Goal: Find specific page/section: Find specific page/section

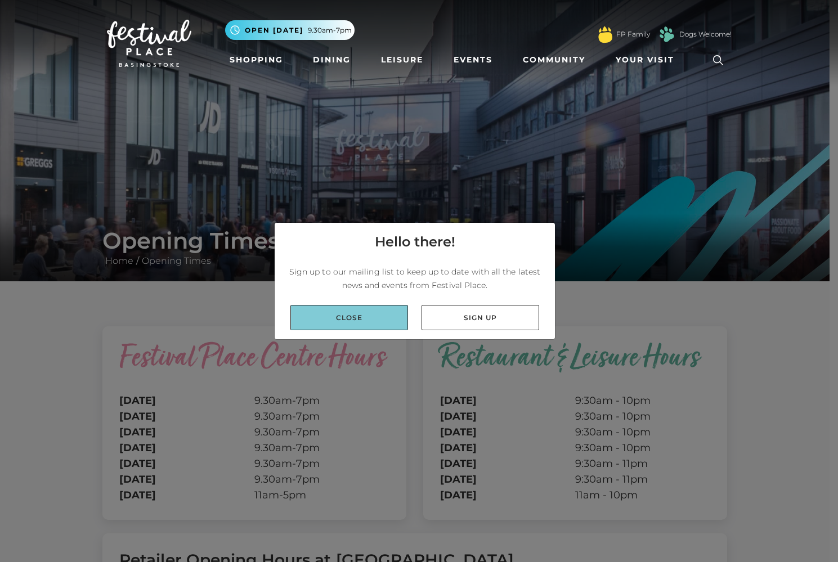
click at [362, 312] on link "Close" at bounding box center [349, 317] width 118 height 25
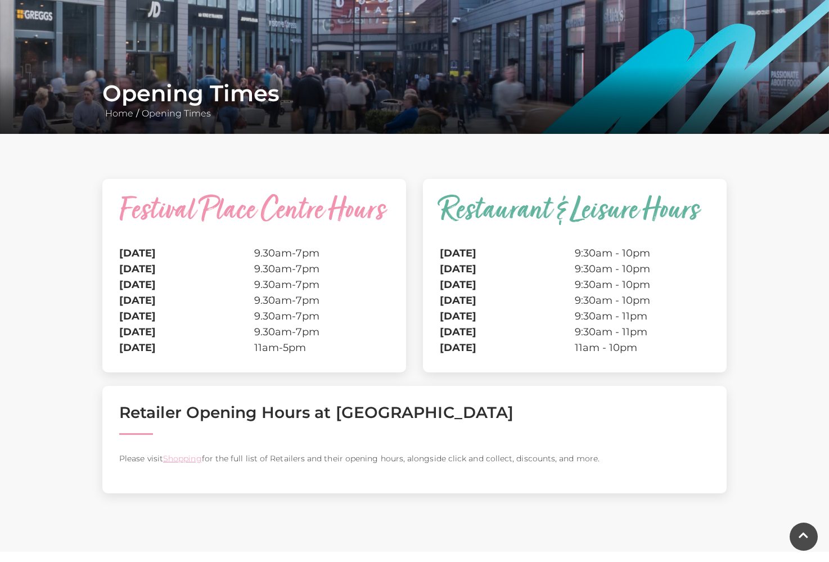
scroll to position [113, 0]
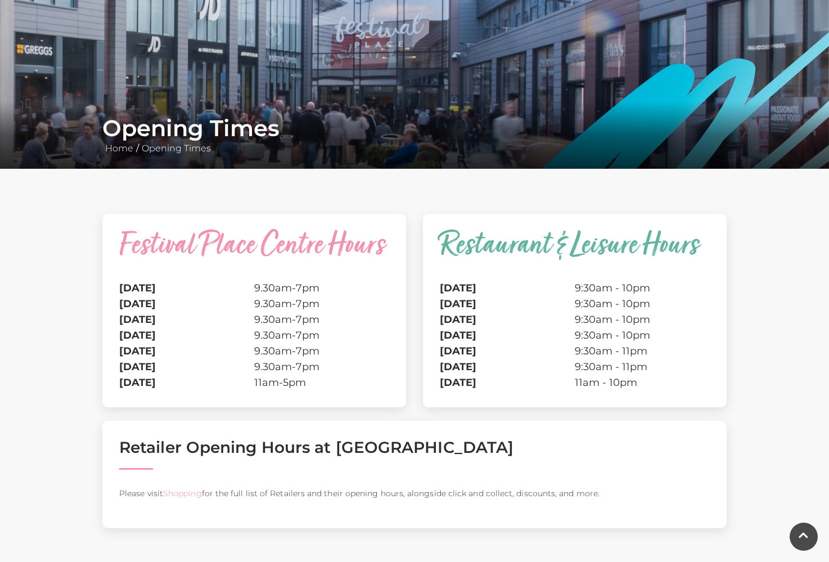
click at [183, 495] on link "Shopping" at bounding box center [182, 493] width 39 height 10
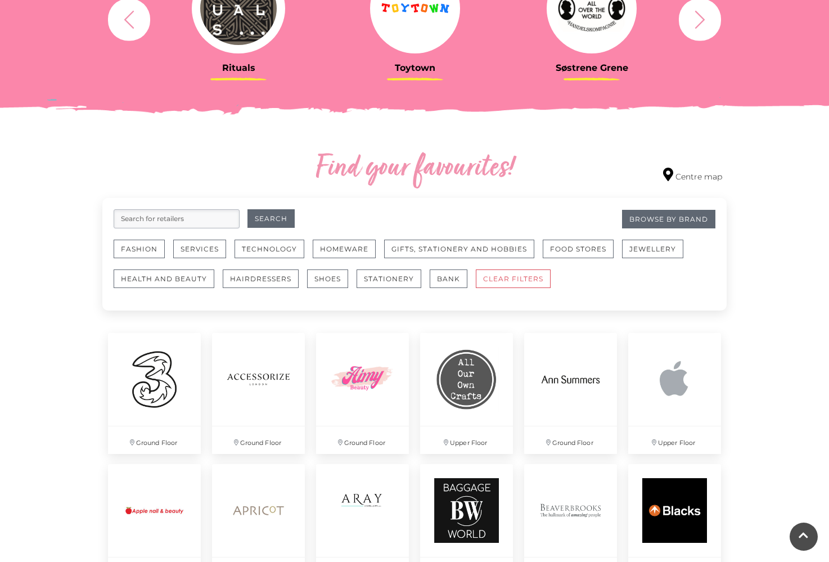
scroll to position [563, 0]
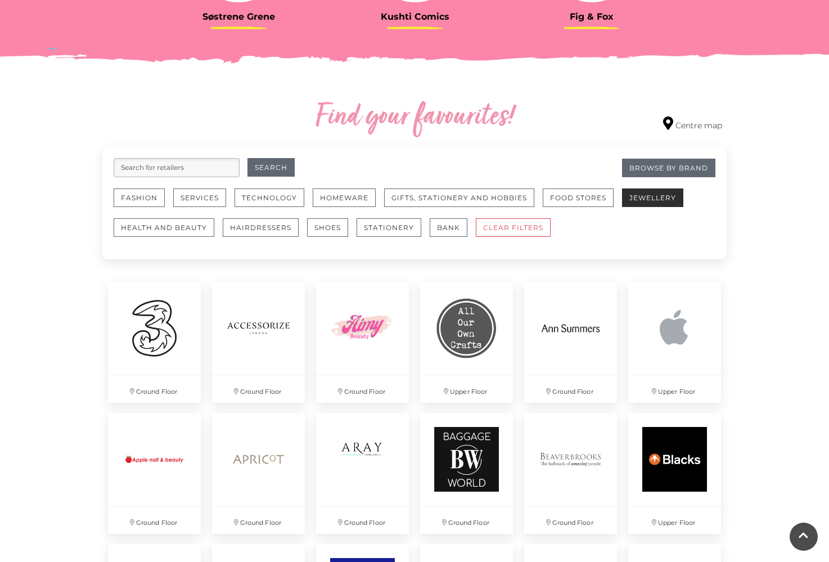
click at [660, 201] on button "Jewellery" at bounding box center [652, 197] width 61 height 19
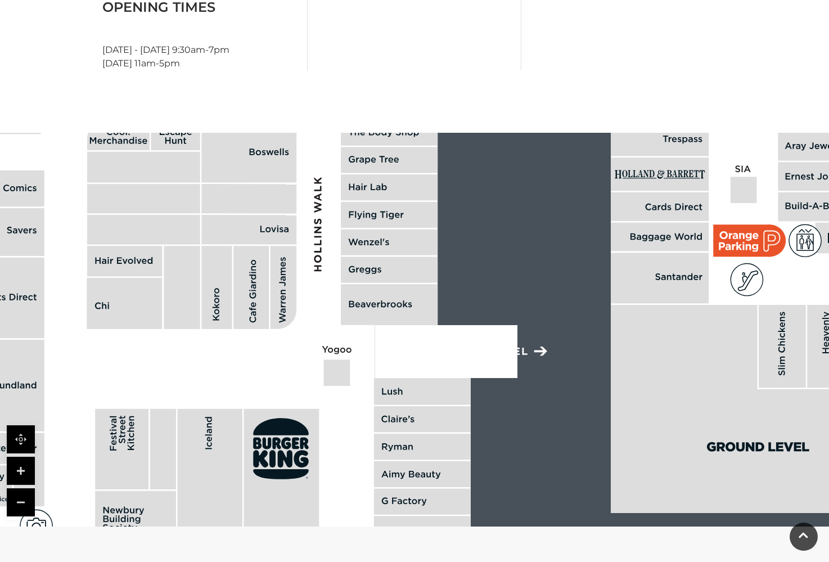
scroll to position [731, 0]
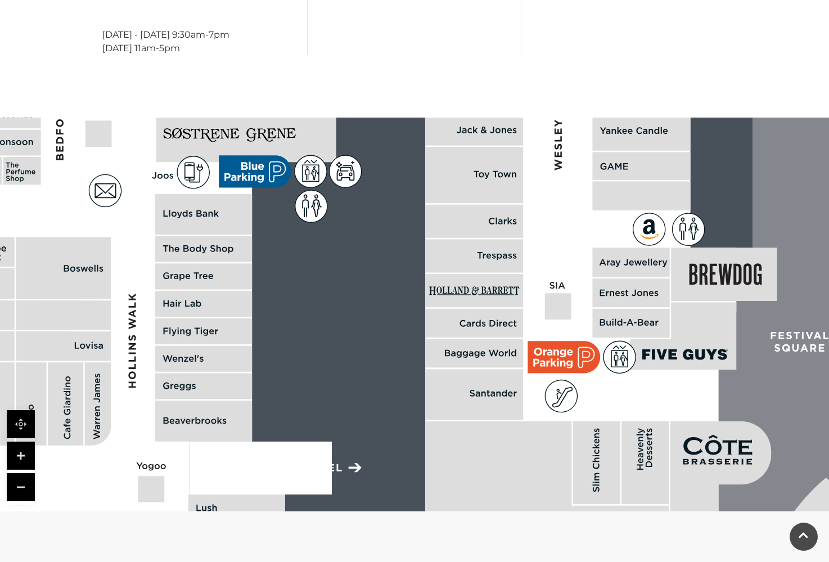
drag, startPoint x: 252, startPoint y: 313, endPoint x: 57, endPoint y: 441, distance: 233.2
click at [55, 444] on polygon at bounding box center [206, 241] width 1062 height 1231
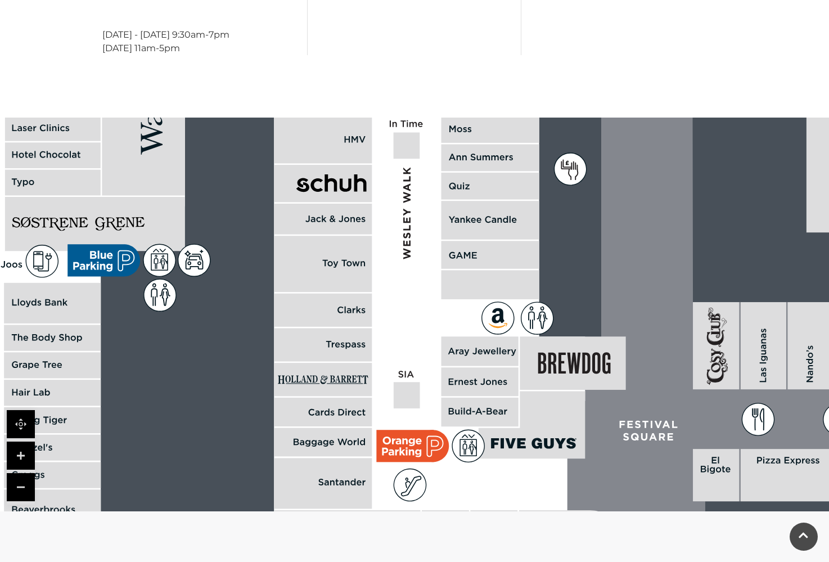
drag, startPoint x: 541, startPoint y: 378, endPoint x: 398, endPoint y: 468, distance: 169.1
click at [398, 469] on icon at bounding box center [410, 485] width 32 height 32
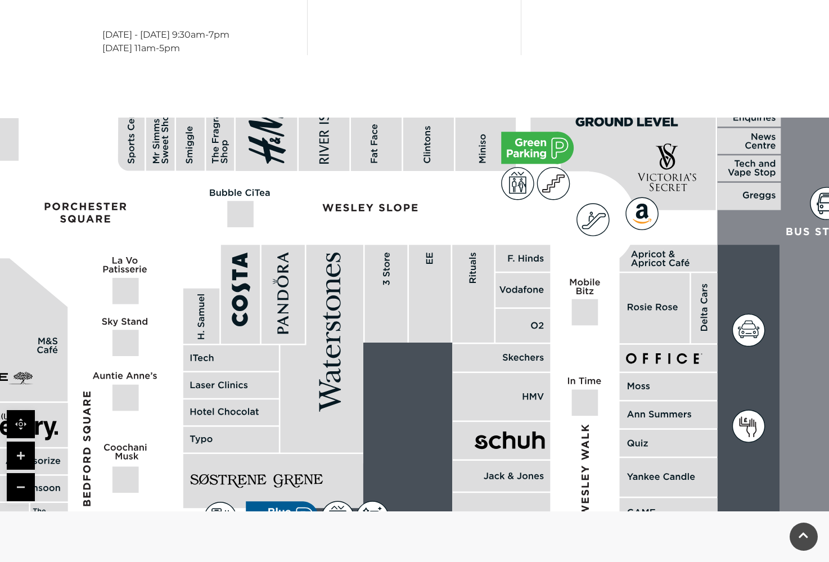
drag, startPoint x: 400, startPoint y: 230, endPoint x: 580, endPoint y: 487, distance: 313.9
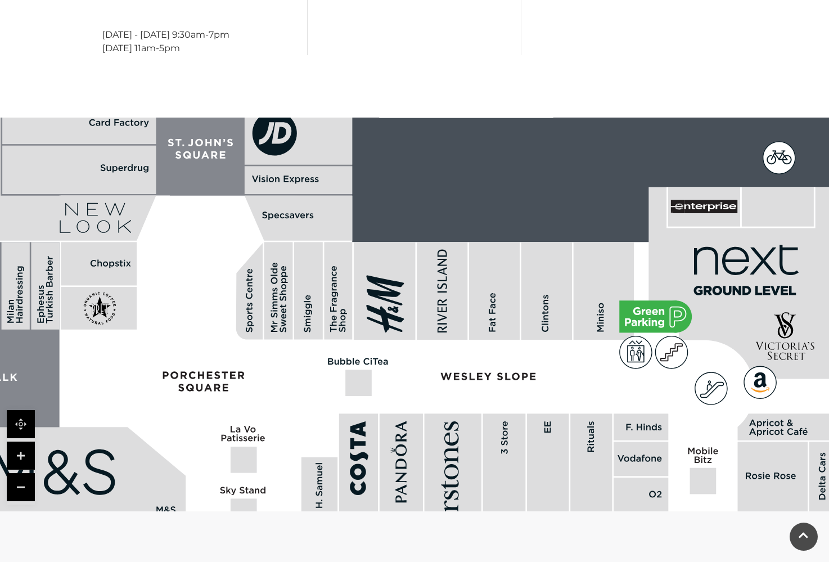
drag, startPoint x: 582, startPoint y: 203, endPoint x: 699, endPoint y: 372, distance: 205.4
click at [699, 372] on icon at bounding box center [711, 388] width 32 height 32
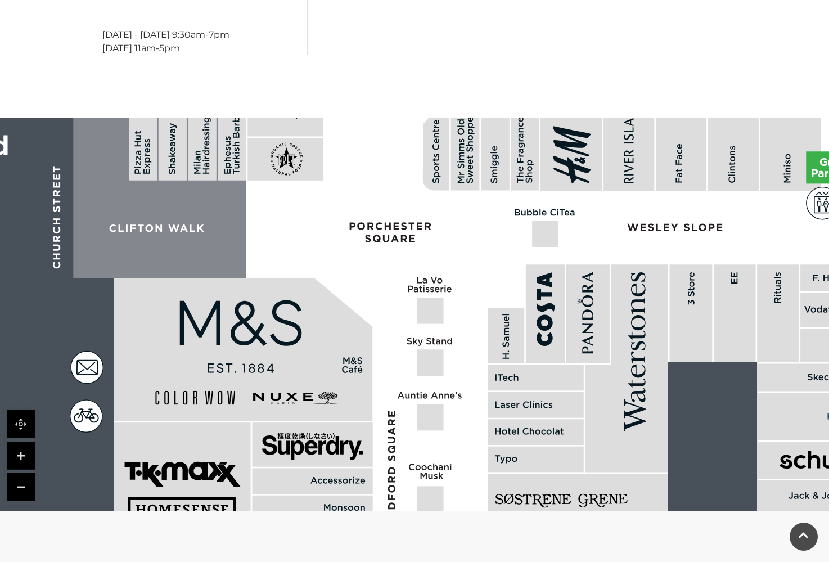
drag, startPoint x: 276, startPoint y: 357, endPoint x: 462, endPoint y: 208, distance: 238.6
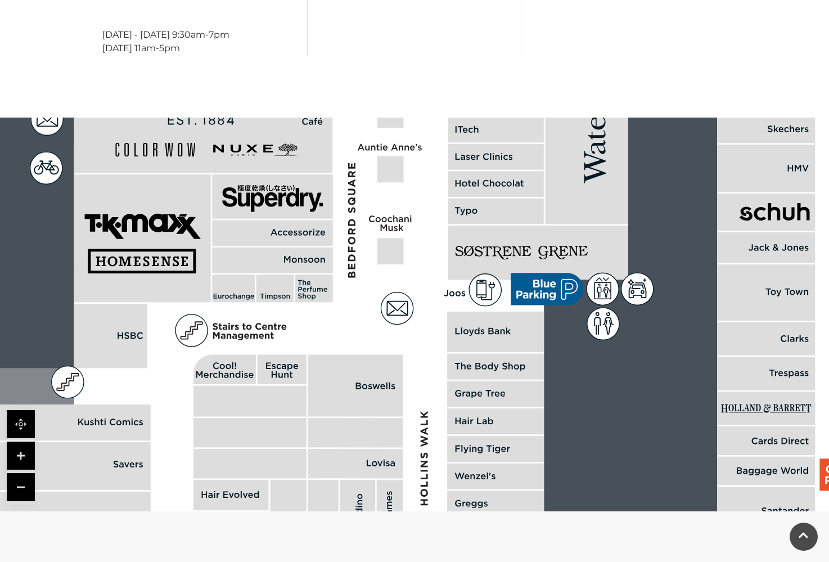
drag, startPoint x: 391, startPoint y: 353, endPoint x: 355, endPoint y: 80, distance: 275.8
click at [355, 80] on main "[GEOGRAPHIC_DATA] Home / Shopping / [GEOGRAPHIC_DATA] About [GEOGRAPHIC_DATA] W…" at bounding box center [414, 47] width 829 height 1556
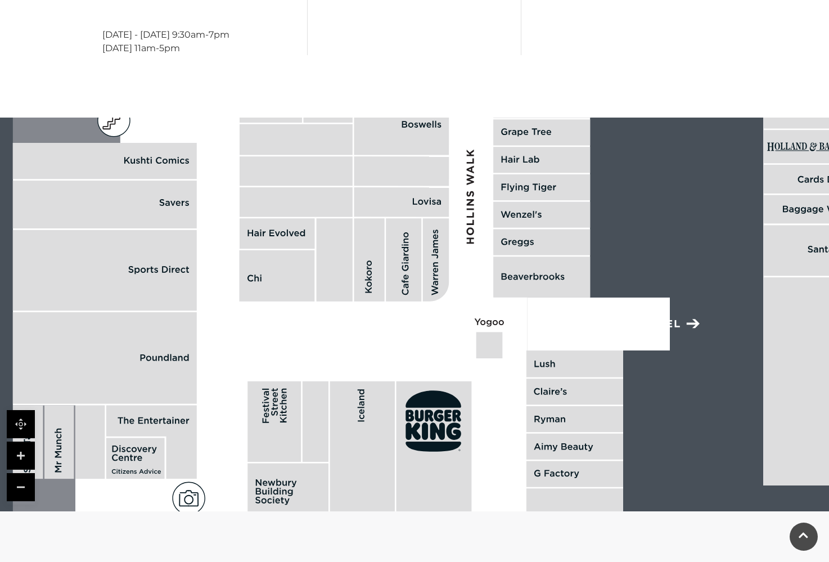
drag, startPoint x: 428, startPoint y: 385, endPoint x: 472, endPoint y: 118, distance: 270.9
click at [472, 118] on polygon at bounding box center [544, 97] width 1062 height 1231
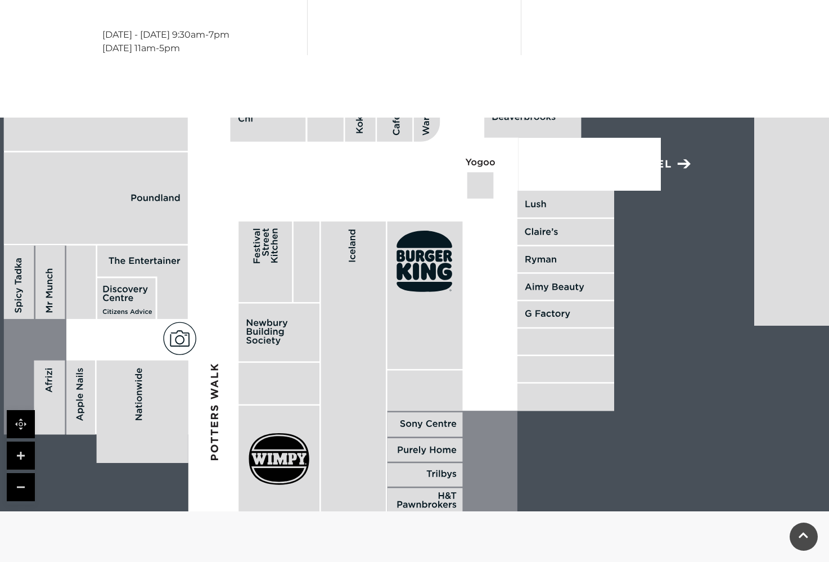
drag, startPoint x: 410, startPoint y: 333, endPoint x: 409, endPoint y: 169, distance: 164.3
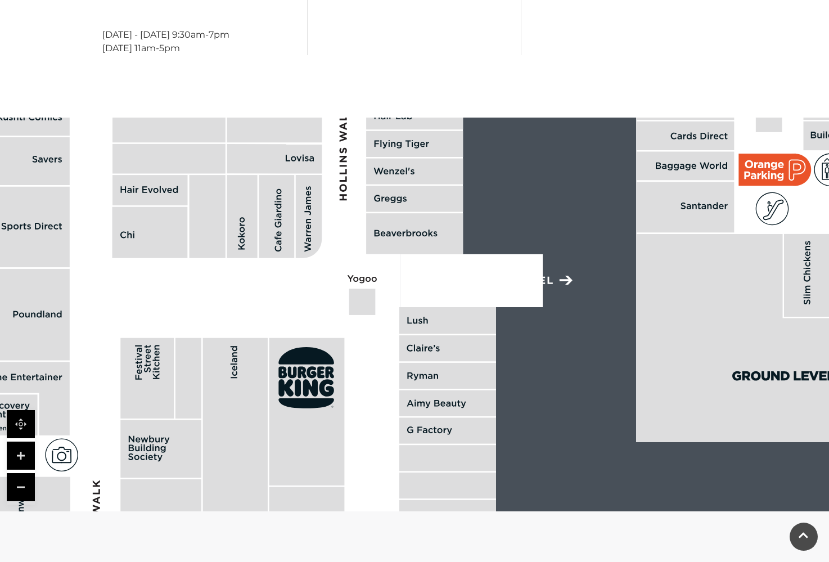
drag, startPoint x: 381, startPoint y: 320, endPoint x: 264, endPoint y: 477, distance: 196.3
click at [264, 477] on rect at bounding box center [235, 483] width 65 height 291
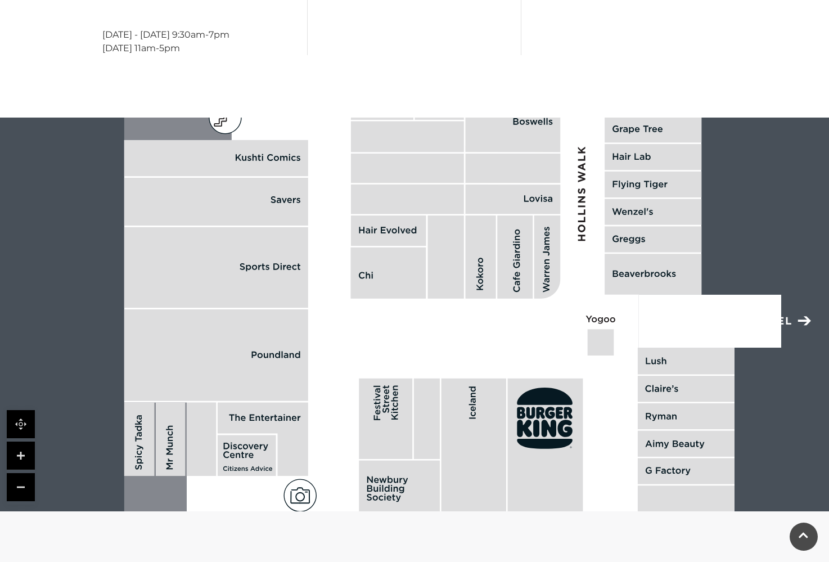
drag, startPoint x: 560, startPoint y: 266, endPoint x: 799, endPoint y: 306, distance: 241.9
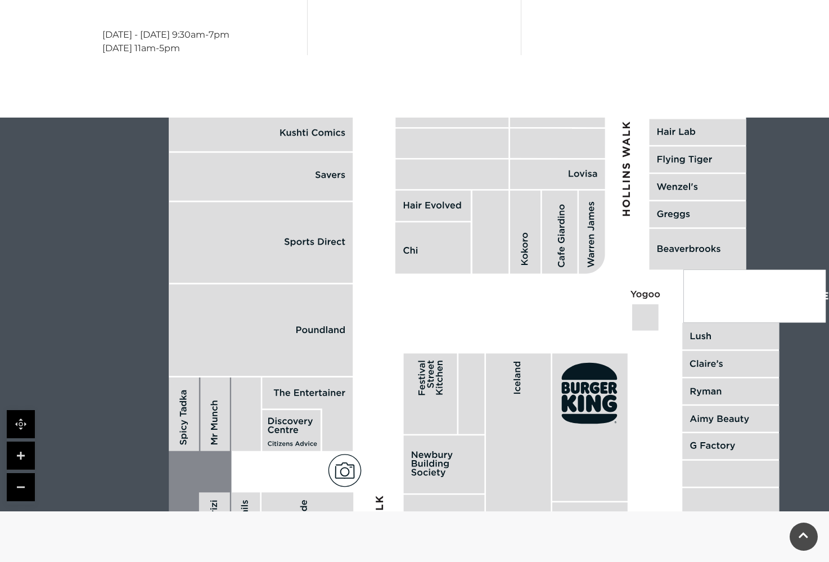
drag, startPoint x: 430, startPoint y: 353, endPoint x: 459, endPoint y: 473, distance: 123.2
click at [459, 434] on rect at bounding box center [472, 394] width 26 height 80
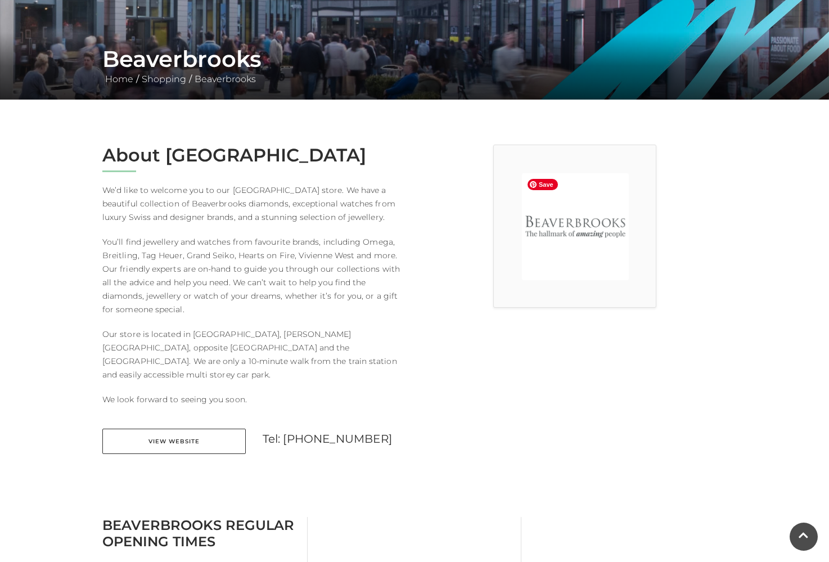
scroll to position [169, 0]
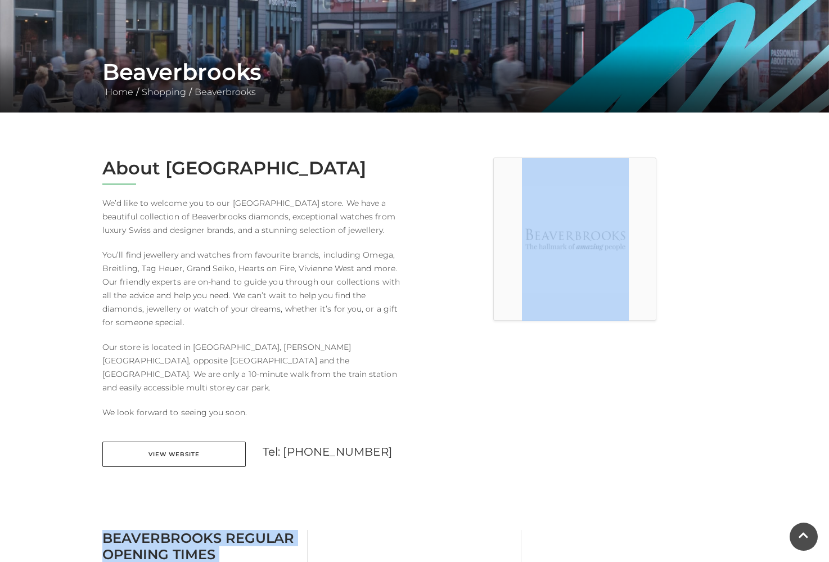
drag, startPoint x: 504, startPoint y: 486, endPoint x: 501, endPoint y: 369, distance: 116.5
click at [449, 408] on div at bounding box center [575, 320] width 321 height 324
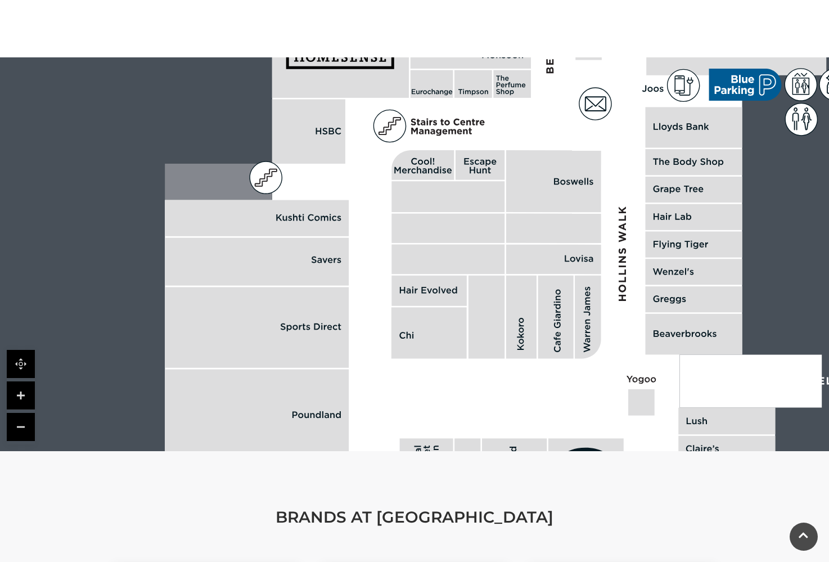
scroll to position [788, 0]
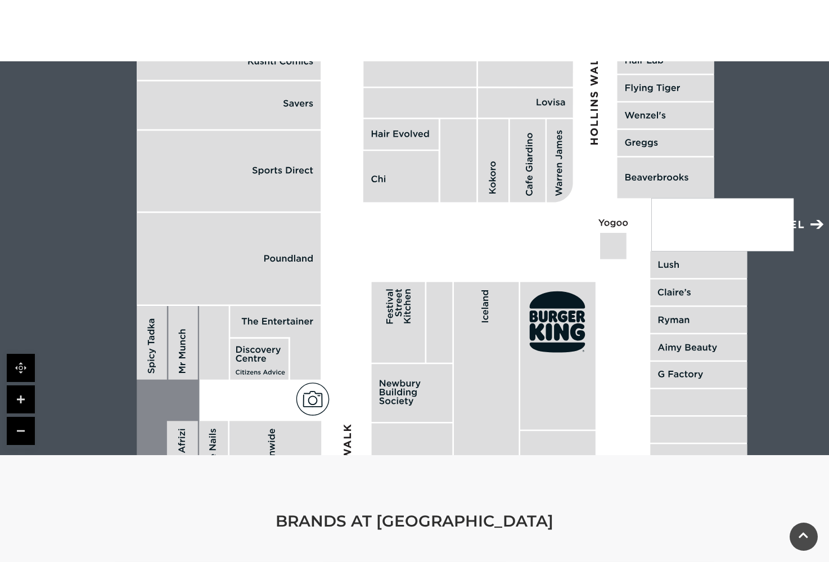
drag, startPoint x: 576, startPoint y: 340, endPoint x: 542, endPoint y: 109, distance: 233.7
click at [547, 134] on icon at bounding box center [560, 160] width 26 height 83
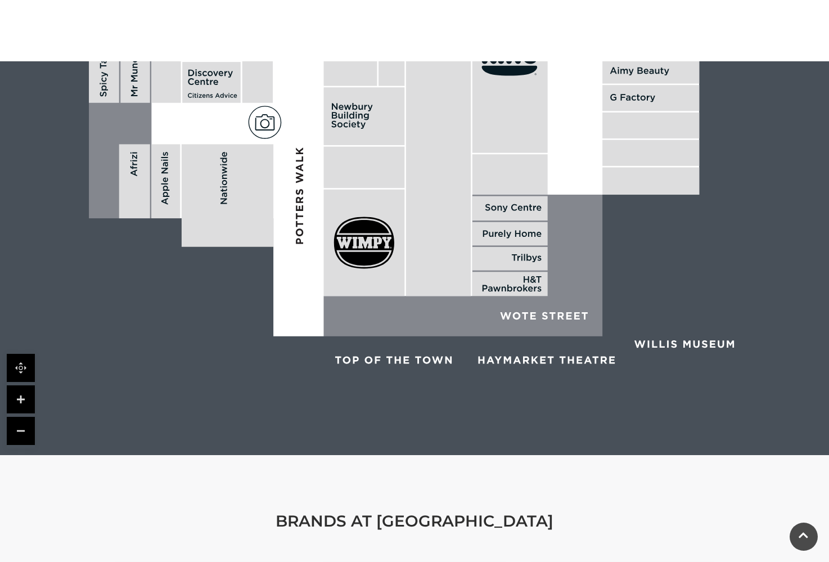
drag, startPoint x: 619, startPoint y: 314, endPoint x: 566, endPoint y: 112, distance: 208.8
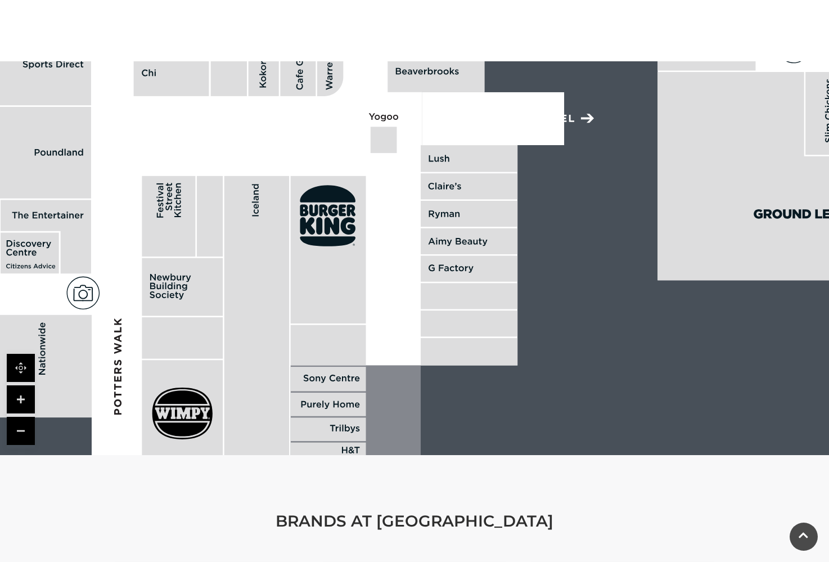
drag, startPoint x: 576, startPoint y: 163, endPoint x: 433, endPoint y: 386, distance: 264.7
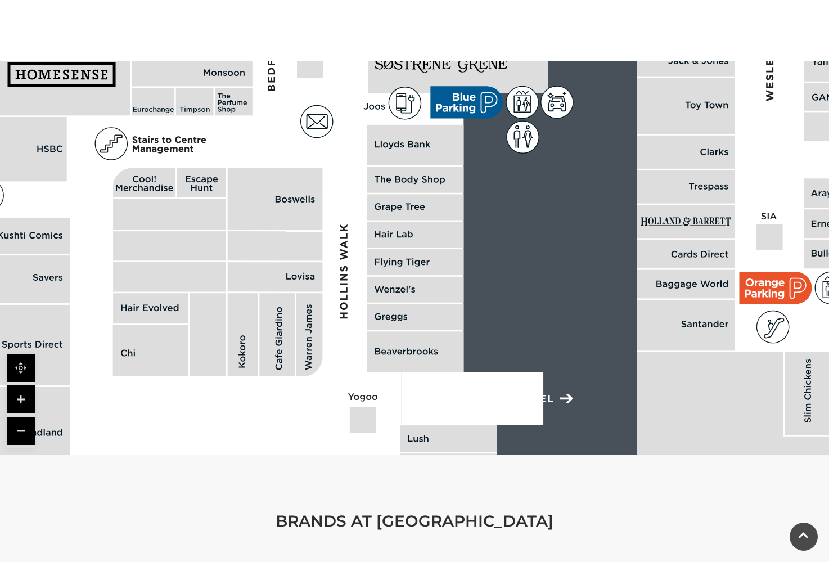
drag, startPoint x: 400, startPoint y: 163, endPoint x: 423, endPoint y: 396, distance: 234.1
click at [378, 441] on polygon at bounding box center [417, 172] width 1062 height 1231
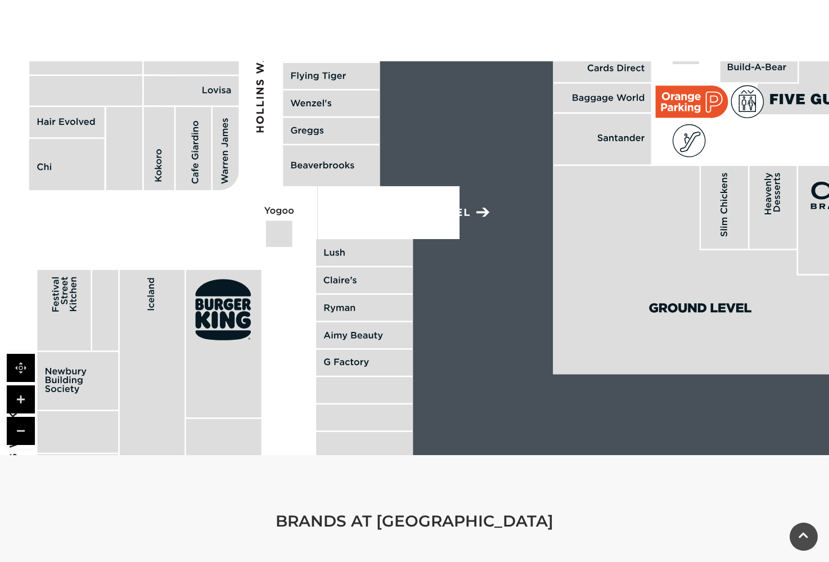
drag, startPoint x: 440, startPoint y: 235, endPoint x: 347, endPoint y: 42, distance: 214.2
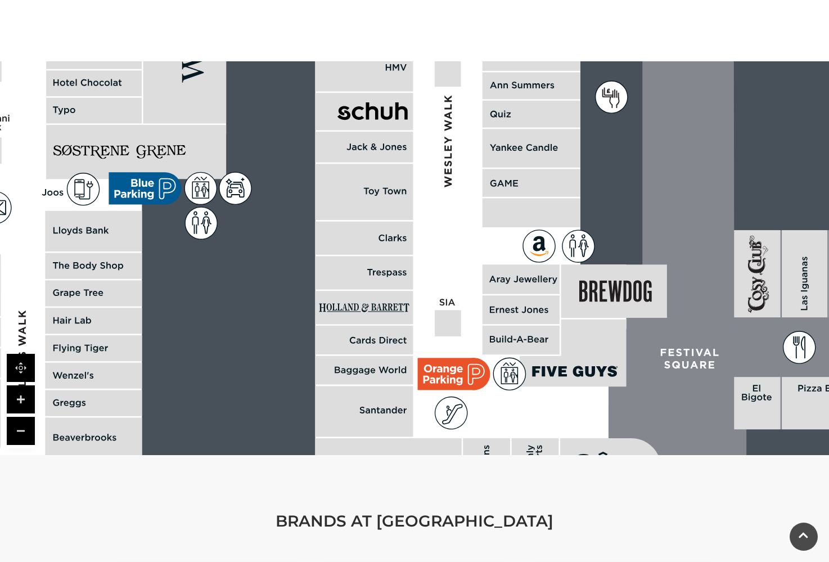
drag, startPoint x: 647, startPoint y: 167, endPoint x: 424, endPoint y: 341, distance: 283.4
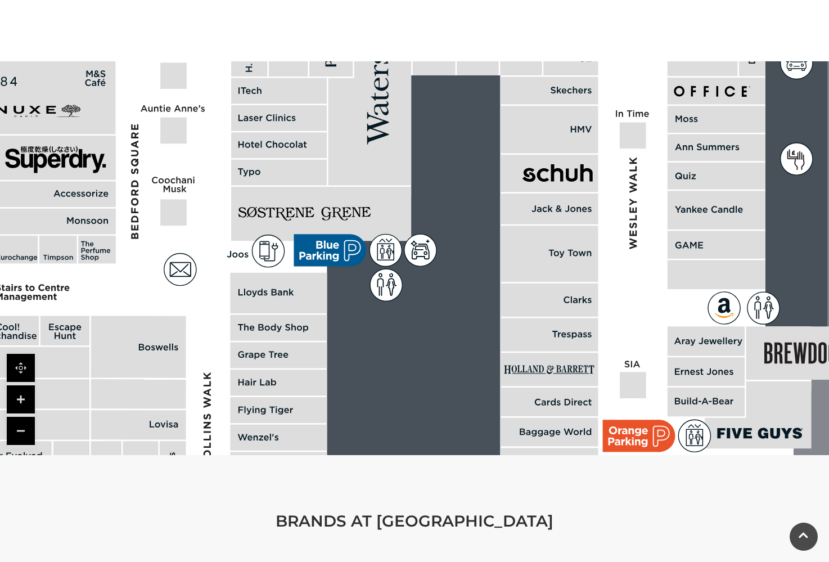
drag, startPoint x: 449, startPoint y: 148, endPoint x: 634, endPoint y: 204, distance: 193.3
click at [634, 204] on polygon at bounding box center [281, 320] width 1062 height 1231
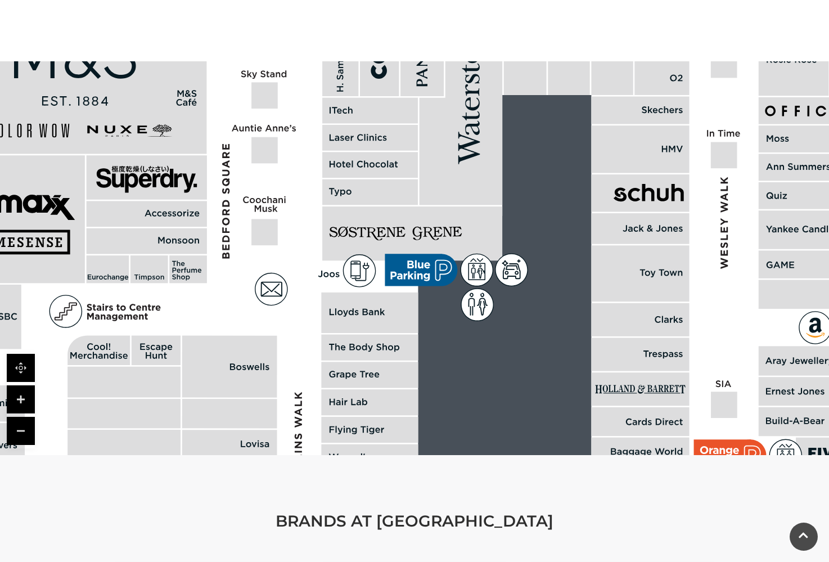
drag, startPoint x: 430, startPoint y: 336, endPoint x: 522, endPoint y: 356, distance: 93.3
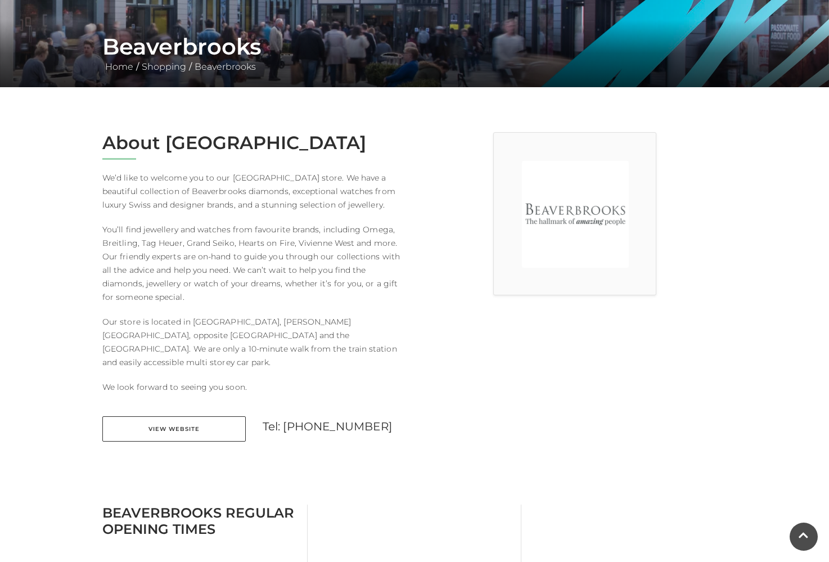
scroll to position [281, 0]
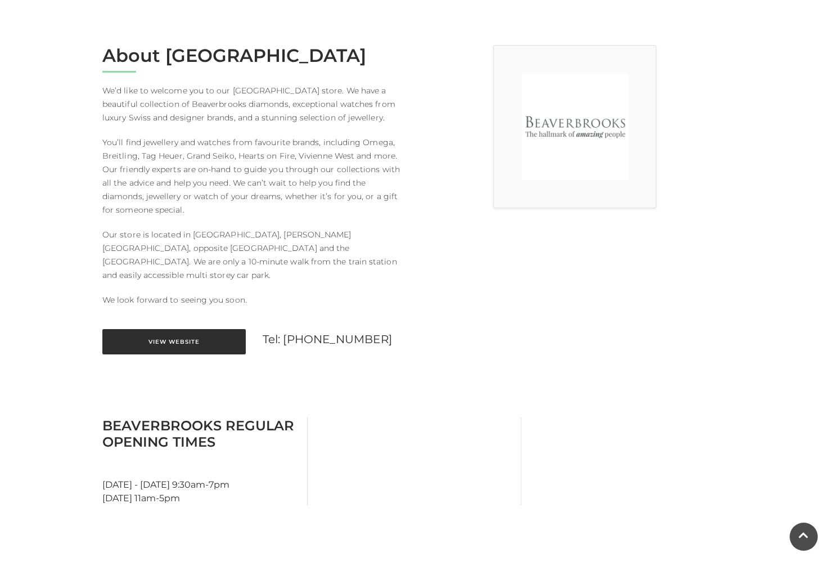
click at [176, 334] on link "View Website" at bounding box center [173, 341] width 143 height 25
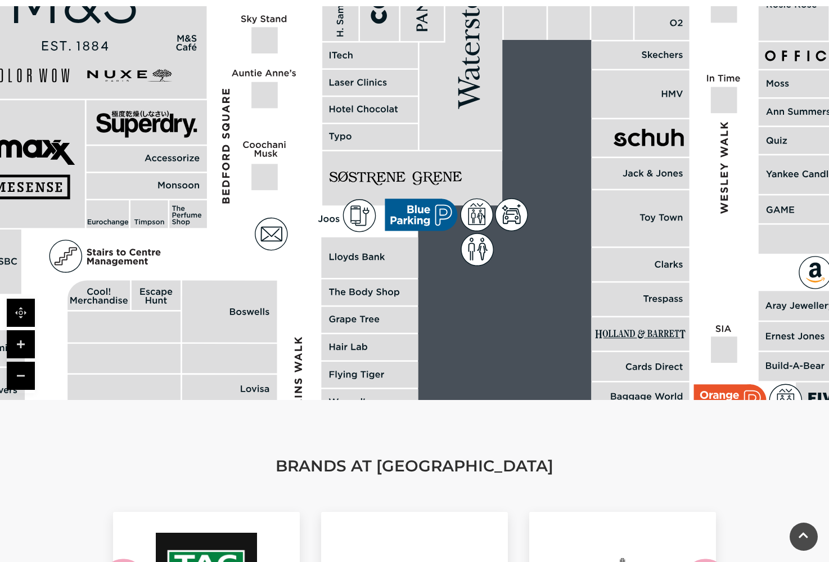
scroll to position [844, 0]
